Goal: Information Seeking & Learning: Understand process/instructions

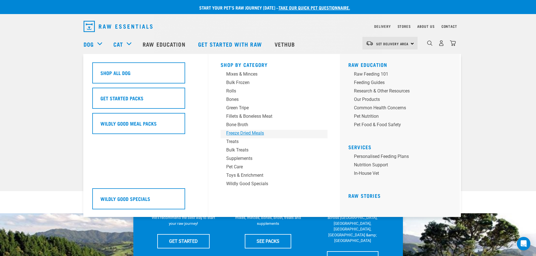
click at [243, 133] on div "Freeze Dried Meals" at bounding box center [270, 133] width 88 height 7
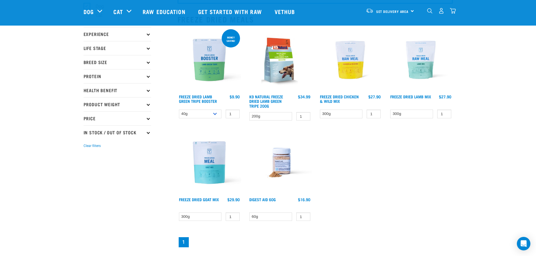
scroll to position [56, 0]
click at [216, 155] on img at bounding box center [209, 162] width 64 height 64
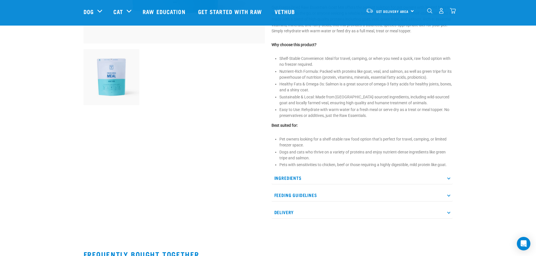
scroll to position [197, 0]
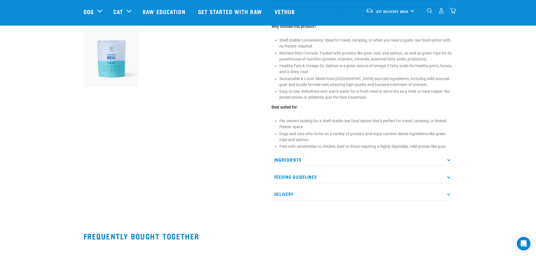
click at [384, 176] on p "Feeding Guidelines" at bounding box center [361, 177] width 181 height 13
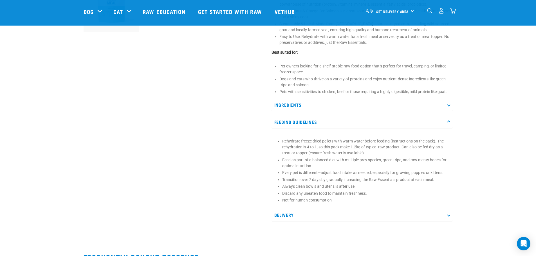
scroll to position [253, 0]
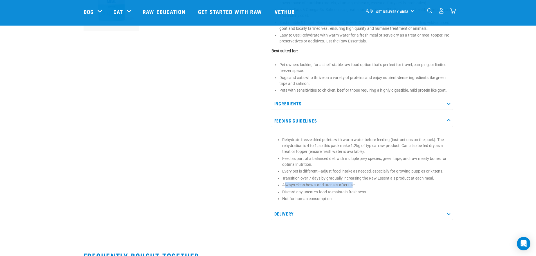
drag, startPoint x: 283, startPoint y: 184, endPoint x: 353, endPoint y: 184, distance: 69.2
click at [353, 184] on p "Always clean bowls and utensils after use." at bounding box center [366, 185] width 168 height 6
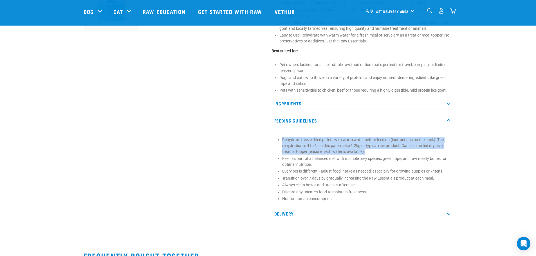
drag, startPoint x: 368, startPoint y: 151, endPoint x: 282, endPoint y: 141, distance: 86.0
click at [282, 141] on p "Rehydrate freeze dried pellets with warm water before feeding (instructions on …" at bounding box center [366, 146] width 168 height 18
copy p "Rehydrate freeze dried pellets with warm water before feeding (instructions on …"
